Goal: Task Accomplishment & Management: Manage account settings

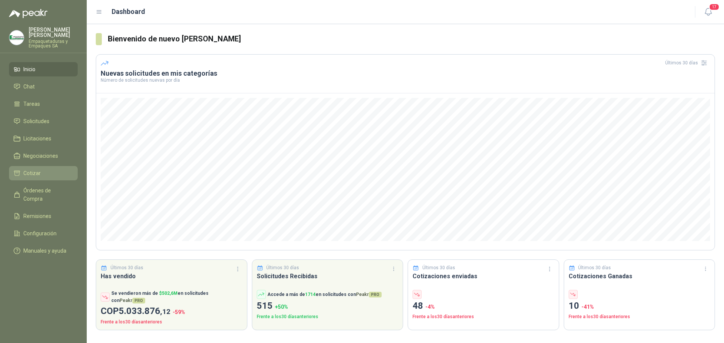
click at [32, 174] on span "Cotizar" at bounding box center [31, 173] width 17 height 8
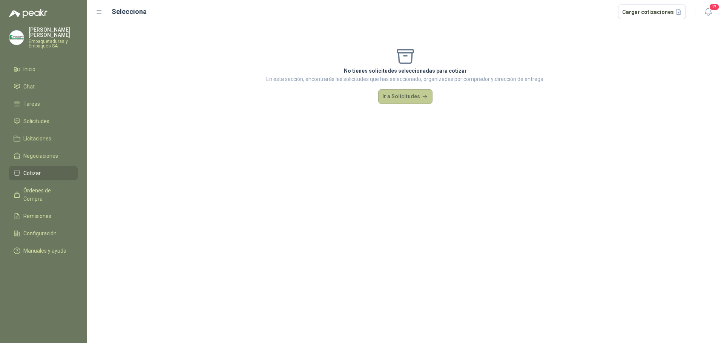
click at [410, 95] on button "Ir a Solicitudes" at bounding box center [405, 96] width 54 height 15
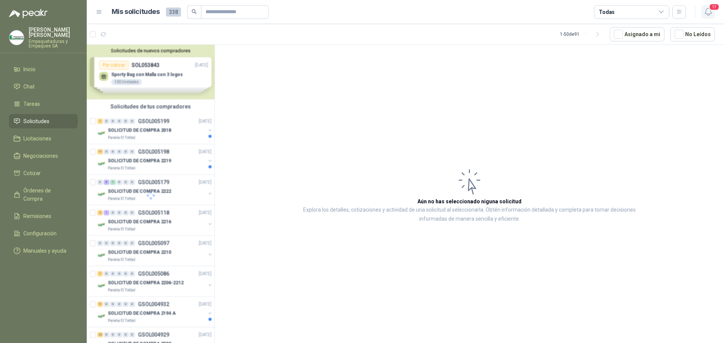
click at [710, 12] on icon "button" at bounding box center [708, 11] width 9 height 9
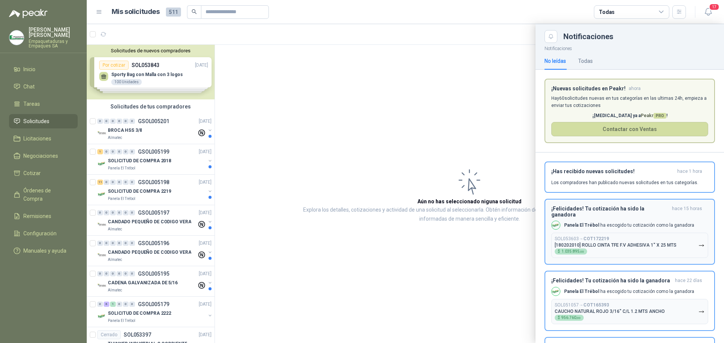
click at [605, 221] on div "Panela El Trébol ha escogido tu cotización como la ganadora" at bounding box center [622, 225] width 143 height 9
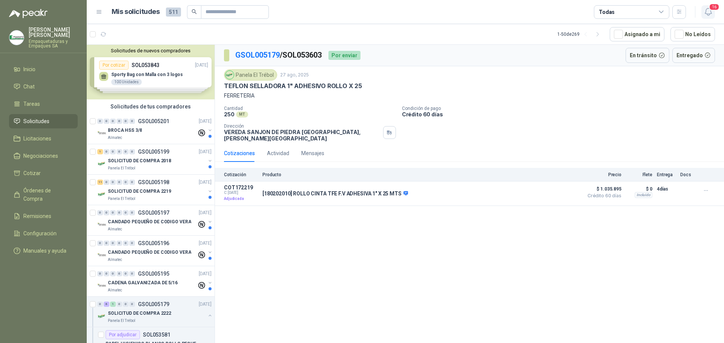
click at [715, 10] on span "16" at bounding box center [714, 6] width 11 height 7
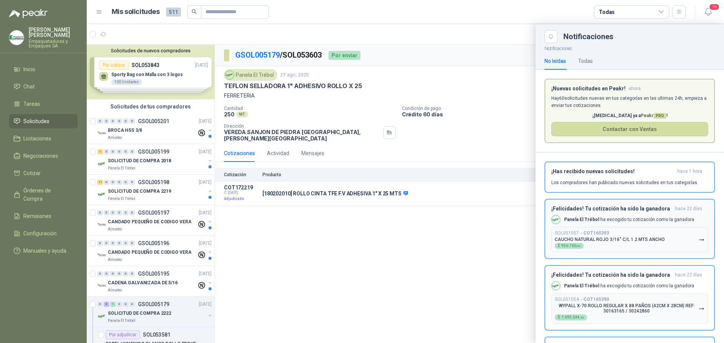
click at [620, 240] on p "CAUCHO NATURAL ROJO 3/16" C/L 1.2 MTS ANCHO" at bounding box center [610, 239] width 110 height 5
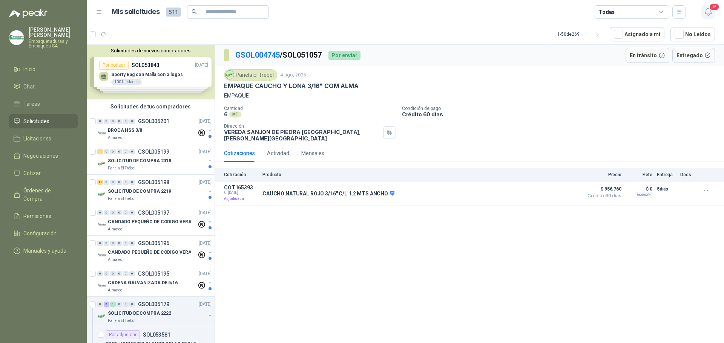
click at [713, 9] on span "15" at bounding box center [714, 6] width 11 height 7
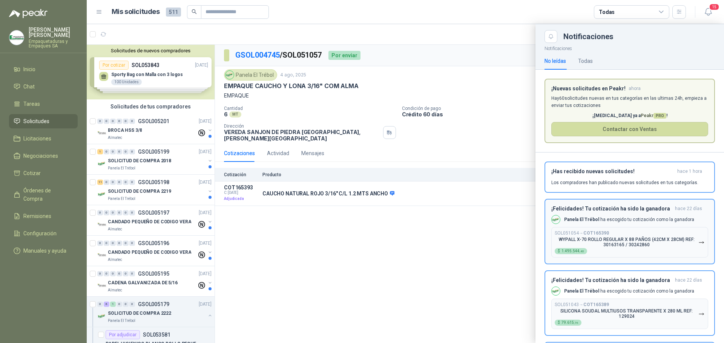
click at [624, 243] on p "WYPALL X-70 ROLLO REGULAR X 88 PAÑOS (42CM X 28CM) REF: 30163165 / 30242860" at bounding box center [627, 242] width 144 height 11
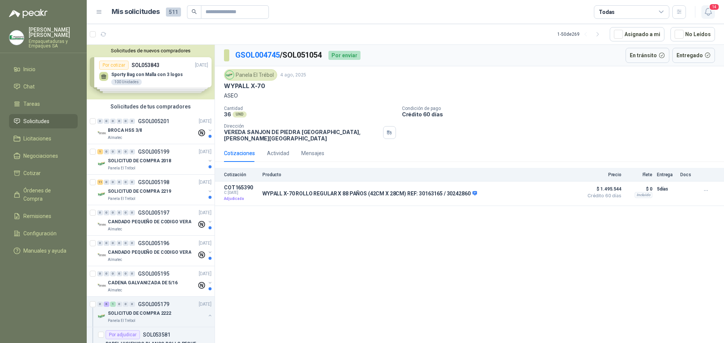
click at [712, 9] on span "14" at bounding box center [714, 6] width 11 height 7
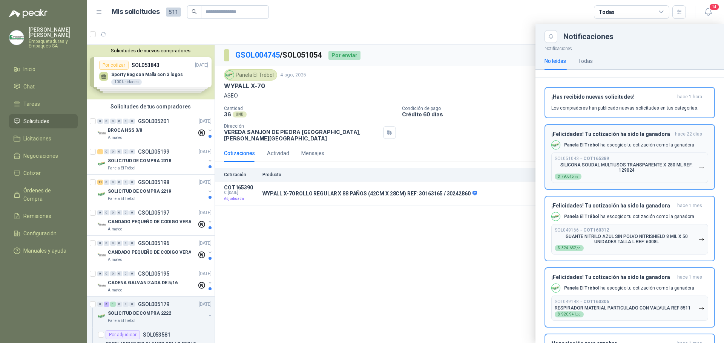
scroll to position [75, 0]
click at [672, 153] on button "SOL051043 → COT165389 SILICONA SOUDAL MULTIUSOS TRANSPARENTE X 280 ML REF: 1290…" at bounding box center [629, 167] width 157 height 31
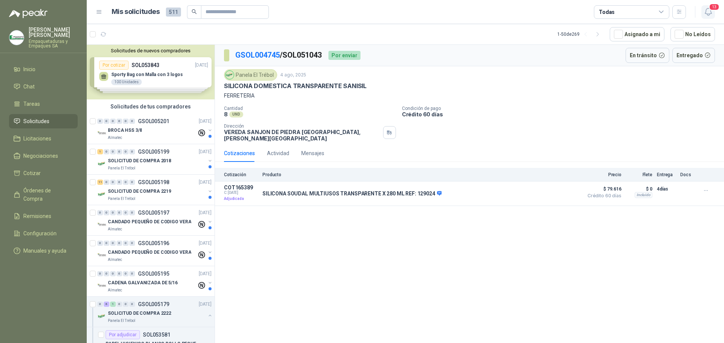
click at [710, 5] on span "13" at bounding box center [714, 6] width 11 height 7
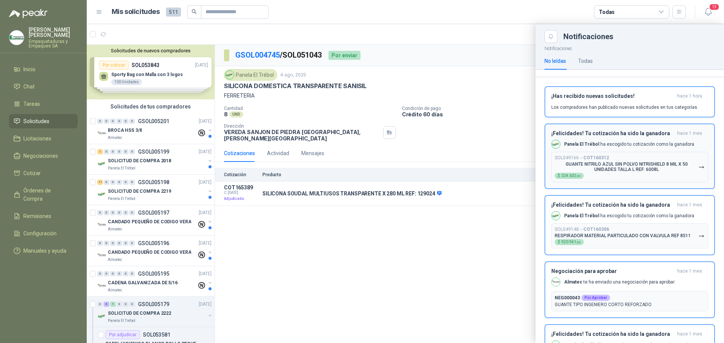
click at [638, 153] on button "SOL049166 → COT160312 GUANTE NITRILO AZUL SIN POLVO NITRISHIELD 8 MIL X 50 UNID…" at bounding box center [629, 167] width 157 height 31
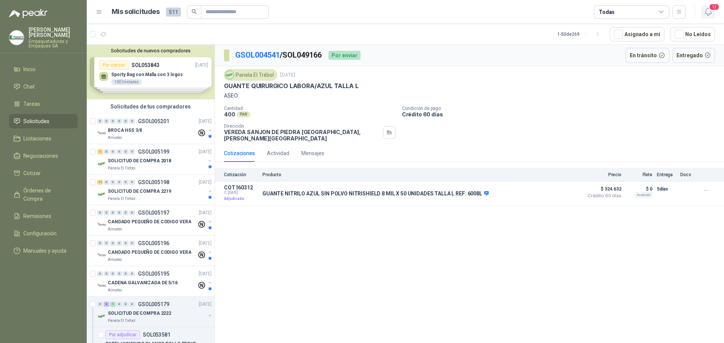
click at [709, 15] on icon "button" at bounding box center [708, 11] width 6 height 7
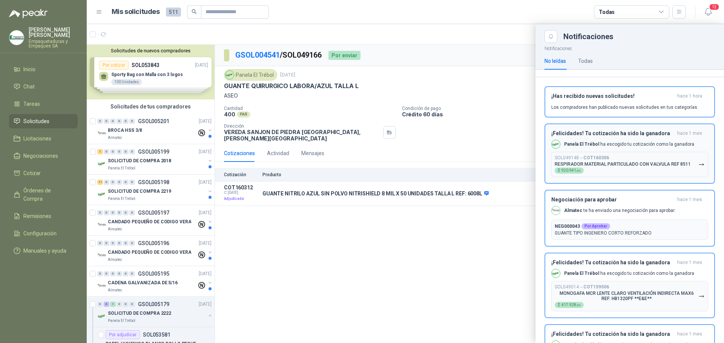
click at [617, 159] on div "SOL049148 → COT160306 RESPIRADOR MATERIAL PARTICULADO CON VALVULA REF 8511 $ 92…" at bounding box center [623, 164] width 136 height 18
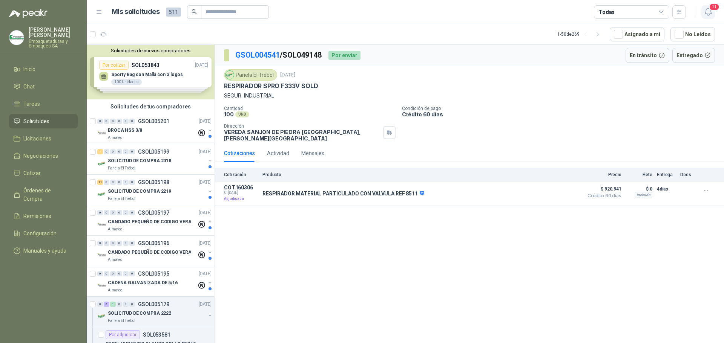
click at [712, 9] on span "11" at bounding box center [714, 6] width 11 height 7
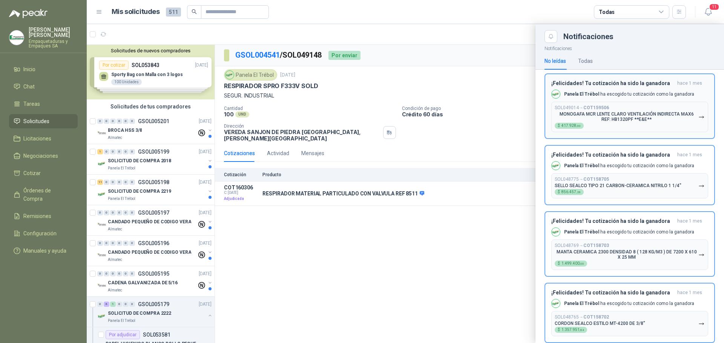
click at [662, 122] on p "MONOGAFA MCR LENTE CLARO VENTILACIÓN INDIRECTA MAX6 REF: HB1320PF **E&E**" at bounding box center [627, 117] width 144 height 11
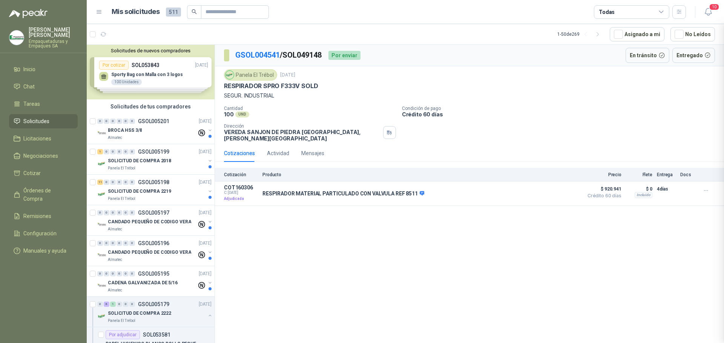
scroll to position [117, 0]
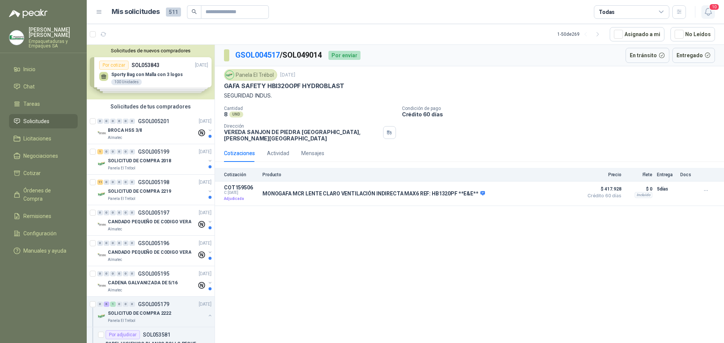
click at [711, 10] on span "10" at bounding box center [714, 6] width 11 height 7
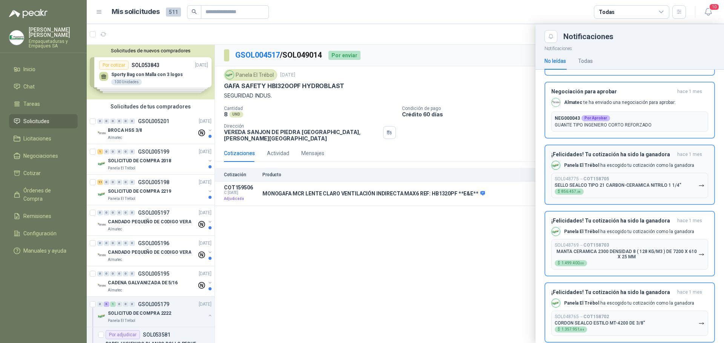
click at [638, 192] on div "SOL048775 → COT158705 SELLO SEALCO TIPO 21 CARBON-CERAMICA NITRILO 1 1/4" $ 856…" at bounding box center [618, 185] width 127 height 18
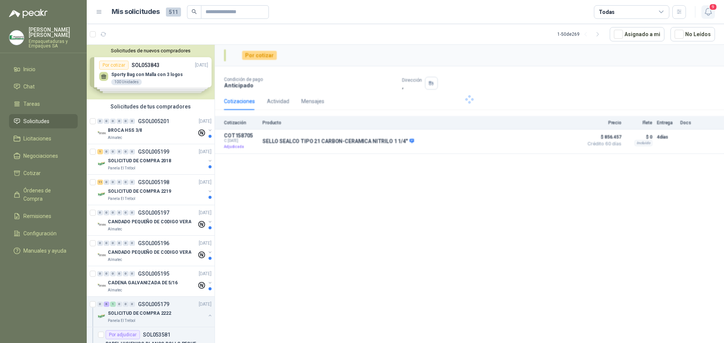
click at [711, 10] on span "9" at bounding box center [713, 6] width 8 height 7
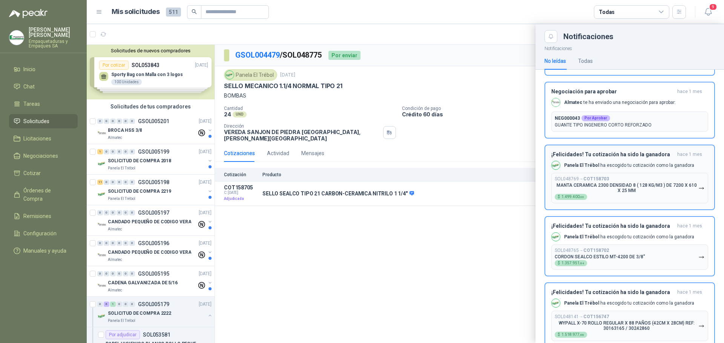
click at [667, 193] on p "MANTA CERAMICA 2300 DENSIDAD 8 ( 128 KG/M3 ) DE 7200 X 610 X 25 MM" at bounding box center [627, 188] width 144 height 11
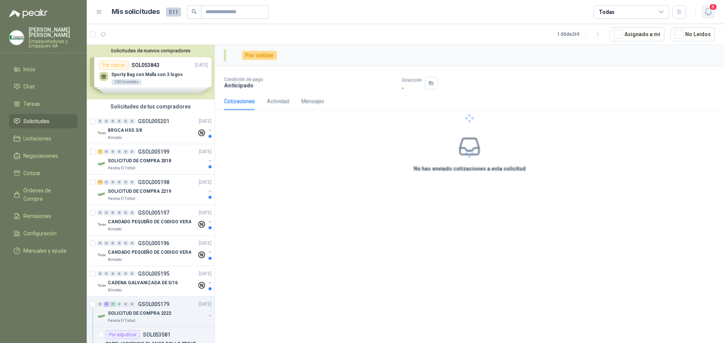
click at [710, 5] on span "8" at bounding box center [713, 6] width 8 height 7
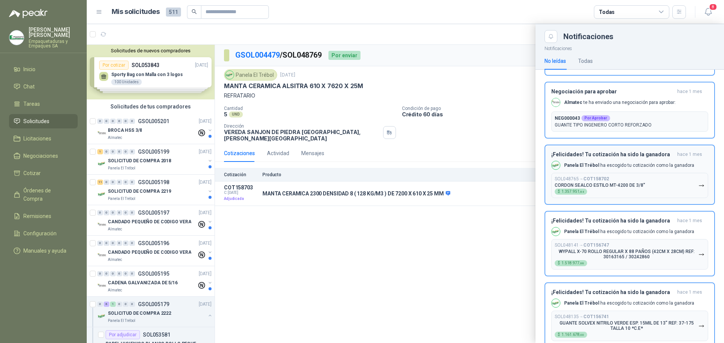
click at [658, 189] on button "SOL048765 → COT158702 CORDON SEALCO ESTILO MT-4200 DE 3/8" $ 1.357.951 ,84" at bounding box center [629, 185] width 157 height 25
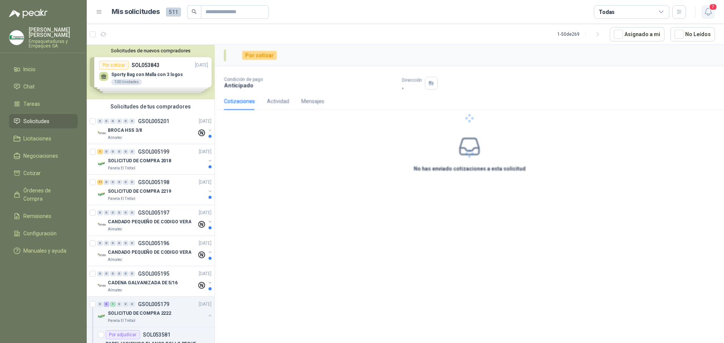
click at [709, 15] on icon "button" at bounding box center [708, 11] width 6 height 7
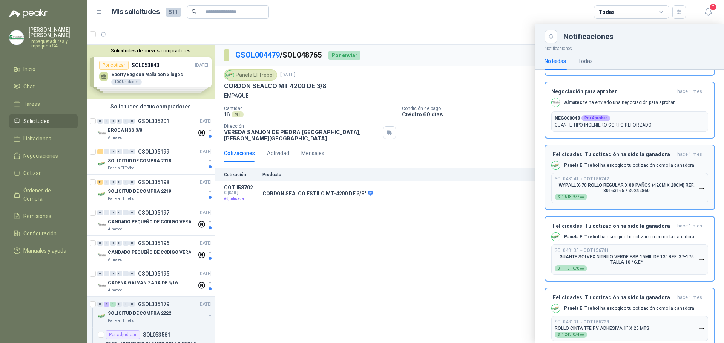
click at [659, 196] on div "SOL048141 → COT156747 WYPALL X-70 ROLLO REGULAR X 88 PAÑOS (42CM X 28CM) REF: 3…" at bounding box center [627, 188] width 144 height 24
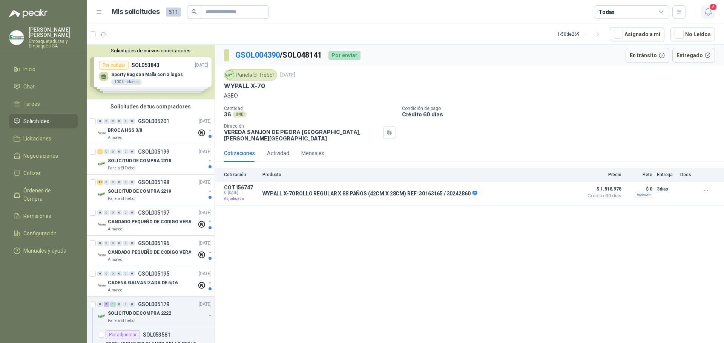
click at [711, 11] on span "6" at bounding box center [713, 6] width 8 height 7
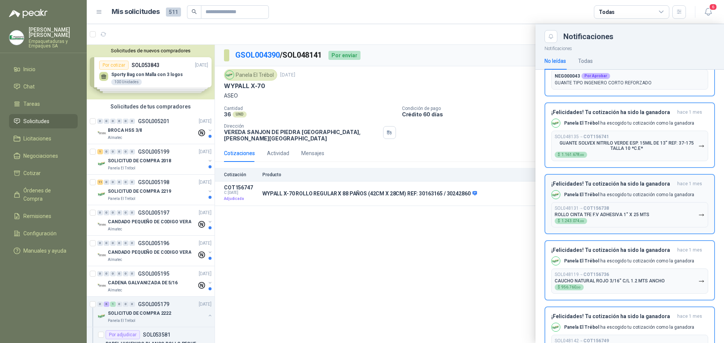
click at [674, 153] on div "SOL048135 → COT156741 GUANTE SOLVEX NITRILO VERDE ESP. 15MIL DE 13" REF: 37-175…" at bounding box center [627, 146] width 144 height 24
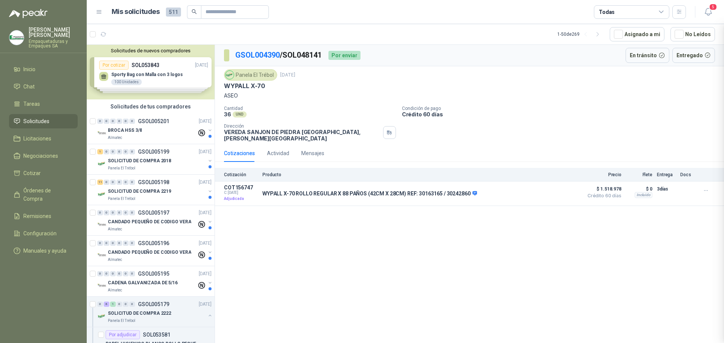
scroll to position [126, 0]
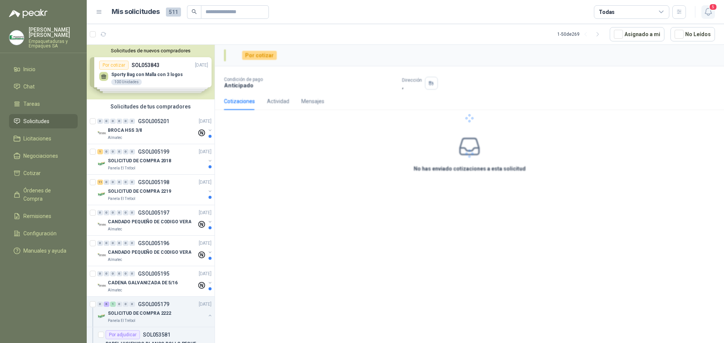
click at [708, 12] on icon "button" at bounding box center [708, 11] width 9 height 9
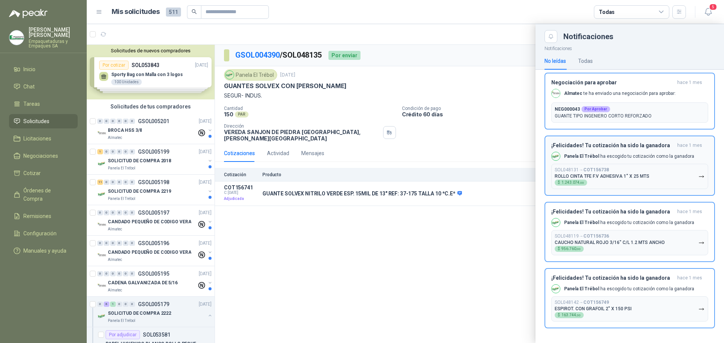
click at [655, 187] on button "SOL048131 → COT156738 ROLLO CINTA TFE F.V ADHESIVA 1" X 25 MTS $ 1.243.074 ,00" at bounding box center [629, 176] width 157 height 25
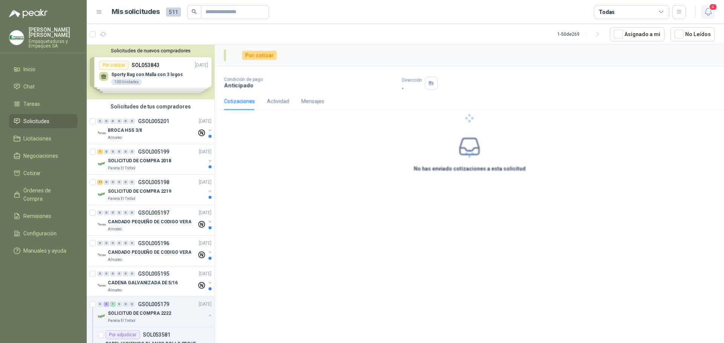
click at [712, 11] on span "4" at bounding box center [713, 6] width 8 height 7
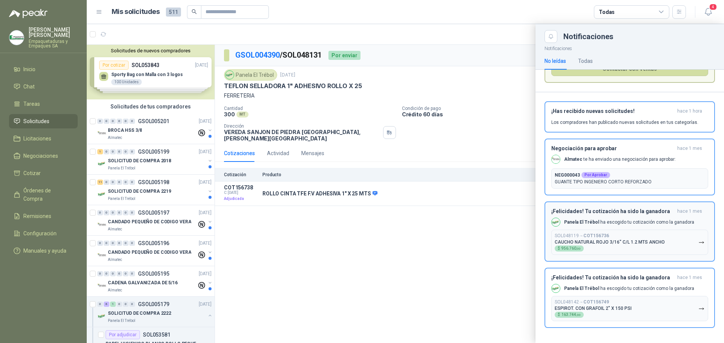
click at [673, 240] on button "SOL048119 → COT156736 CAUCHO NATURAL ROJO 3/16" C/L 1.2 MTS ANCHO $ 956.760 ,00" at bounding box center [629, 242] width 157 height 25
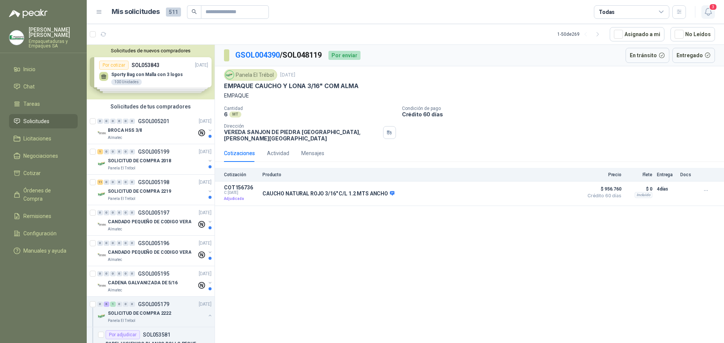
click at [708, 10] on icon "button" at bounding box center [708, 11] width 9 height 9
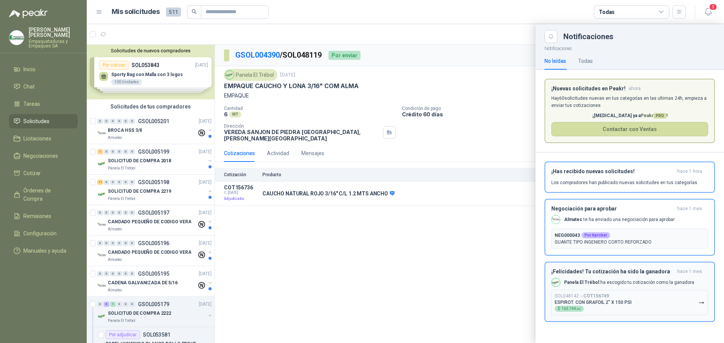
click at [670, 296] on button "SOL048142 → COT156749 ESPIROT. CON GRAFOIL 2" X 150 PSI $ 163.744 ,00" at bounding box center [629, 302] width 157 height 25
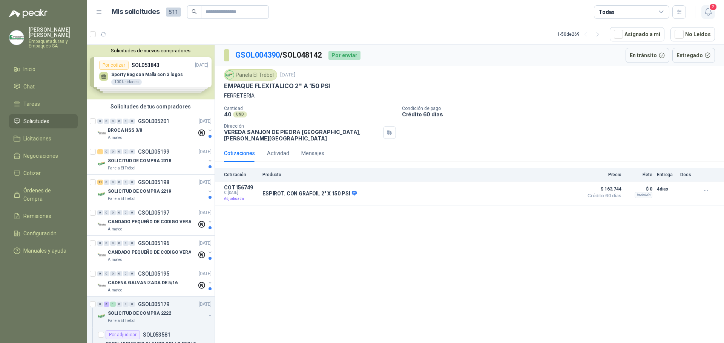
click at [708, 11] on icon "button" at bounding box center [708, 11] width 9 height 9
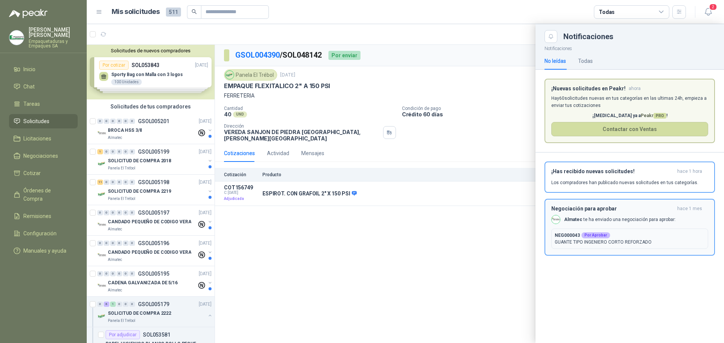
click at [675, 235] on p "NEG000043 Por Aprobar" at bounding box center [630, 235] width 150 height 7
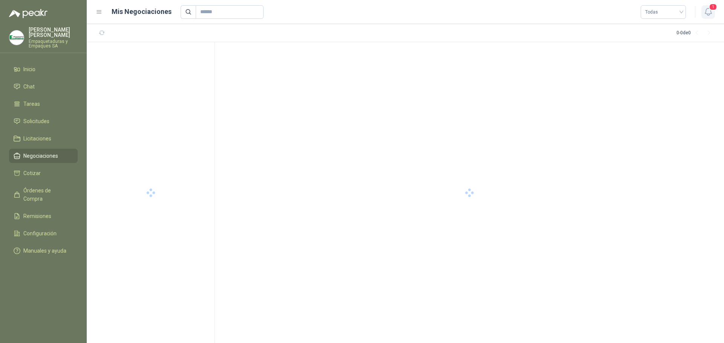
click at [707, 7] on button "1" at bounding box center [708, 12] width 14 height 14
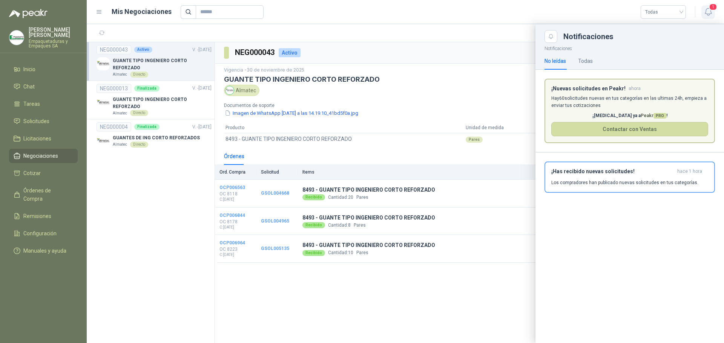
click at [711, 11] on span "1" at bounding box center [713, 6] width 8 height 7
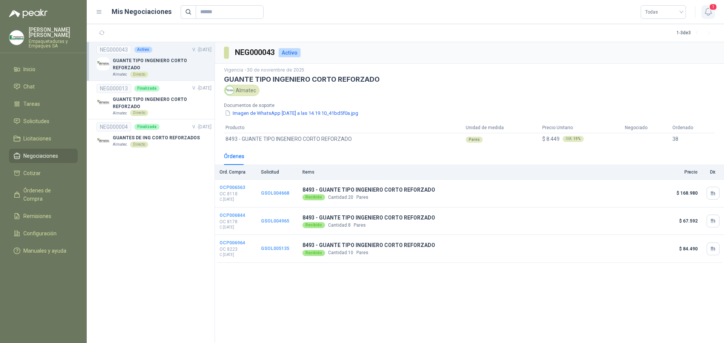
click at [708, 11] on icon "button" at bounding box center [708, 11] width 9 height 9
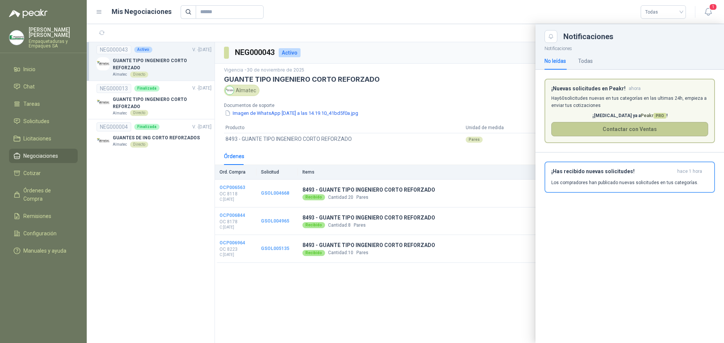
click at [633, 127] on button "Contactar con Ventas" at bounding box center [629, 129] width 157 height 14
click at [711, 5] on span "1" at bounding box center [713, 6] width 8 height 7
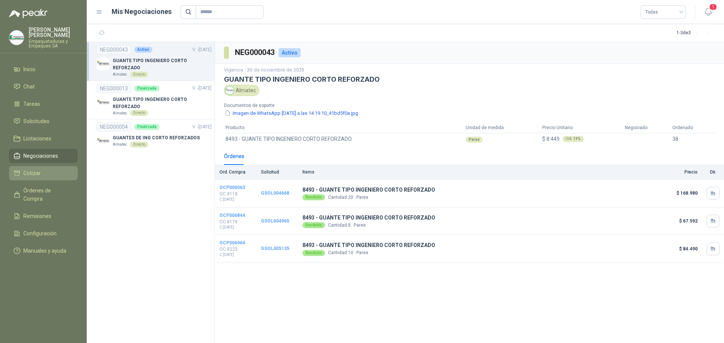
click at [39, 169] on span "Cotizar" at bounding box center [31, 173] width 17 height 8
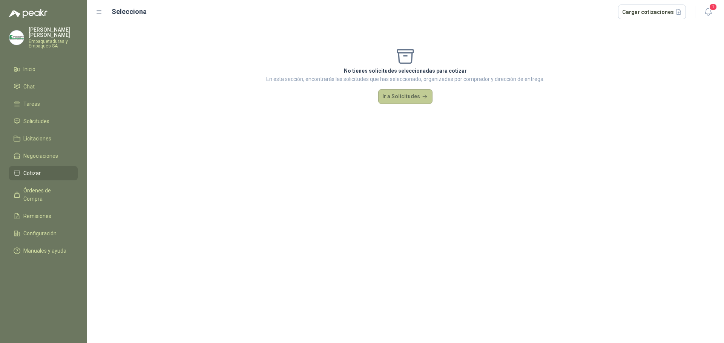
click at [394, 98] on button "Ir a Solicitudes" at bounding box center [405, 96] width 54 height 15
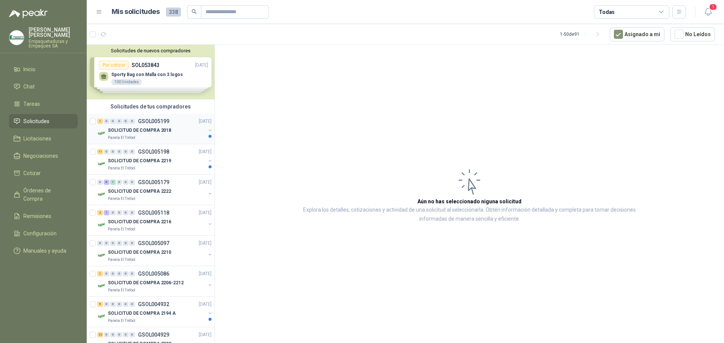
click at [154, 133] on p "SOLICITUD DE COMPRA 2018" at bounding box center [139, 130] width 63 height 7
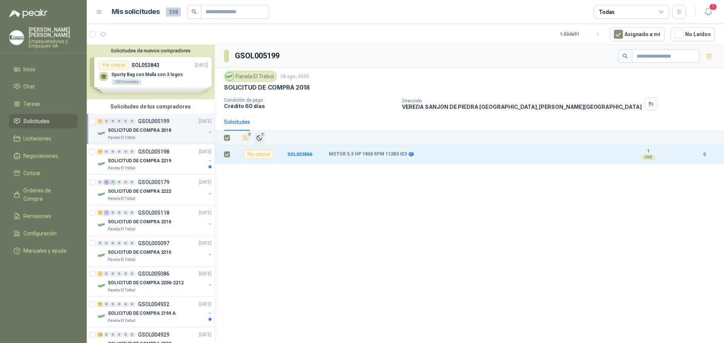
click at [262, 138] on icon "Ignorar" at bounding box center [259, 138] width 6 height 6
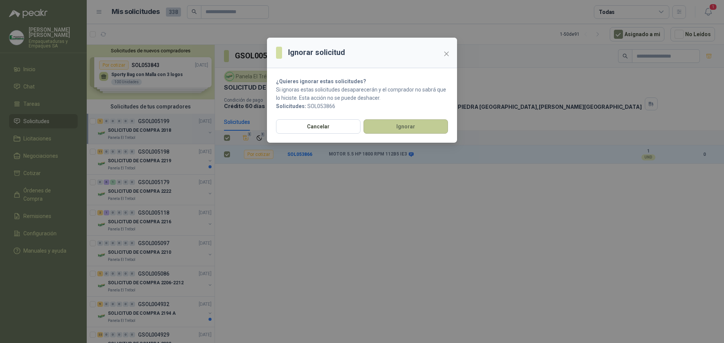
click at [388, 128] on button "Ignorar" at bounding box center [405, 127] width 84 height 14
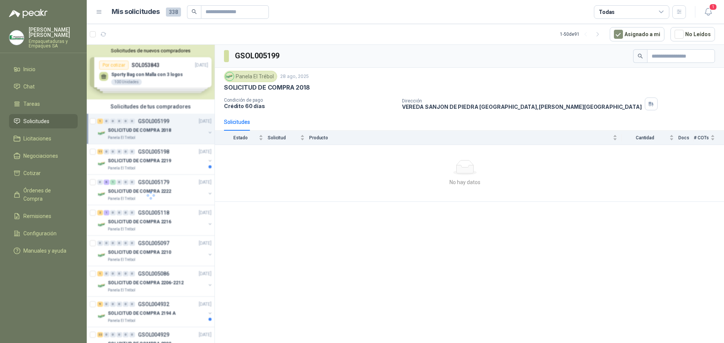
click at [148, 158] on div at bounding box center [151, 195] width 128 height 301
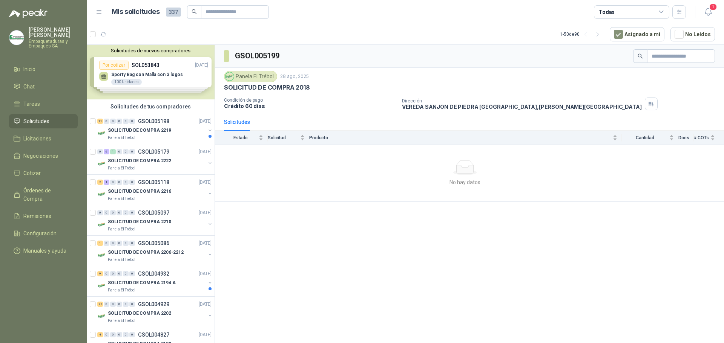
click at [148, 158] on p "SOLICITUD DE COMPRA 2222" at bounding box center [139, 161] width 63 height 7
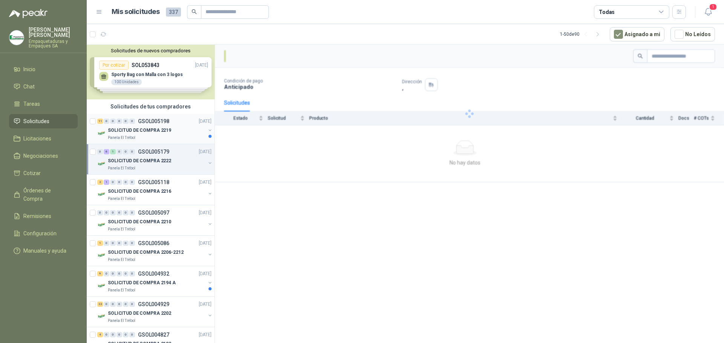
click at [158, 132] on p "SOLICITUD DE COMPRA 2219" at bounding box center [139, 130] width 63 height 7
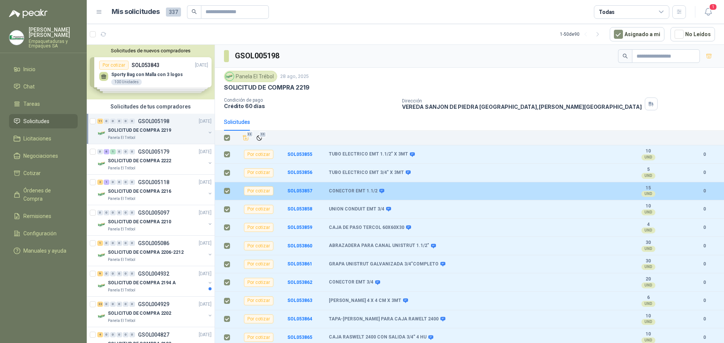
scroll to position [1, 0]
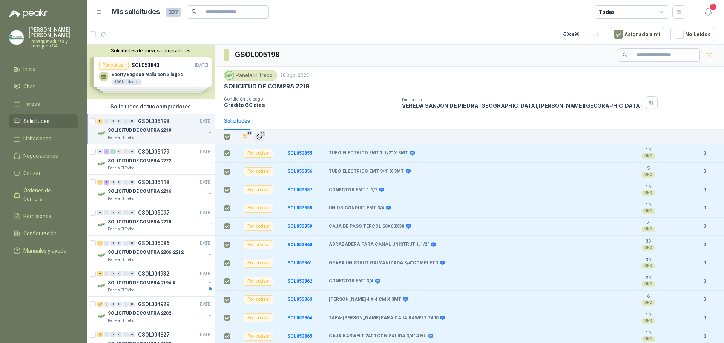
click at [264, 136] on span "11" at bounding box center [262, 133] width 7 height 6
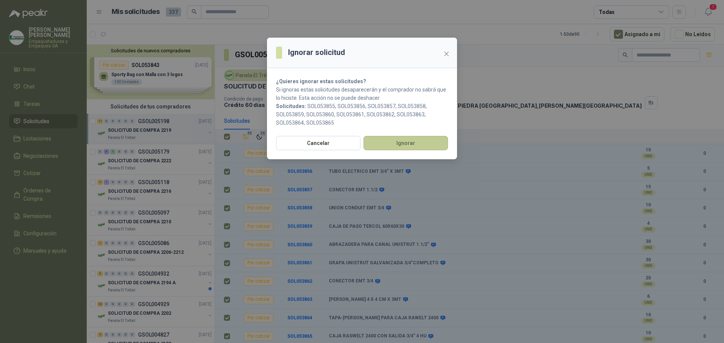
click at [399, 146] on button "Ignorar" at bounding box center [405, 143] width 84 height 14
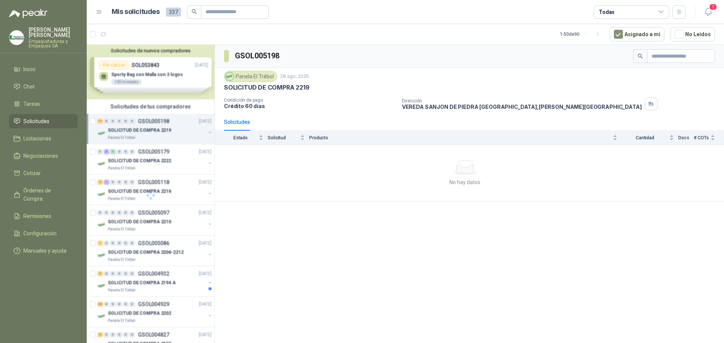
scroll to position [0, 0]
